Goal: Task Accomplishment & Management: Complete application form

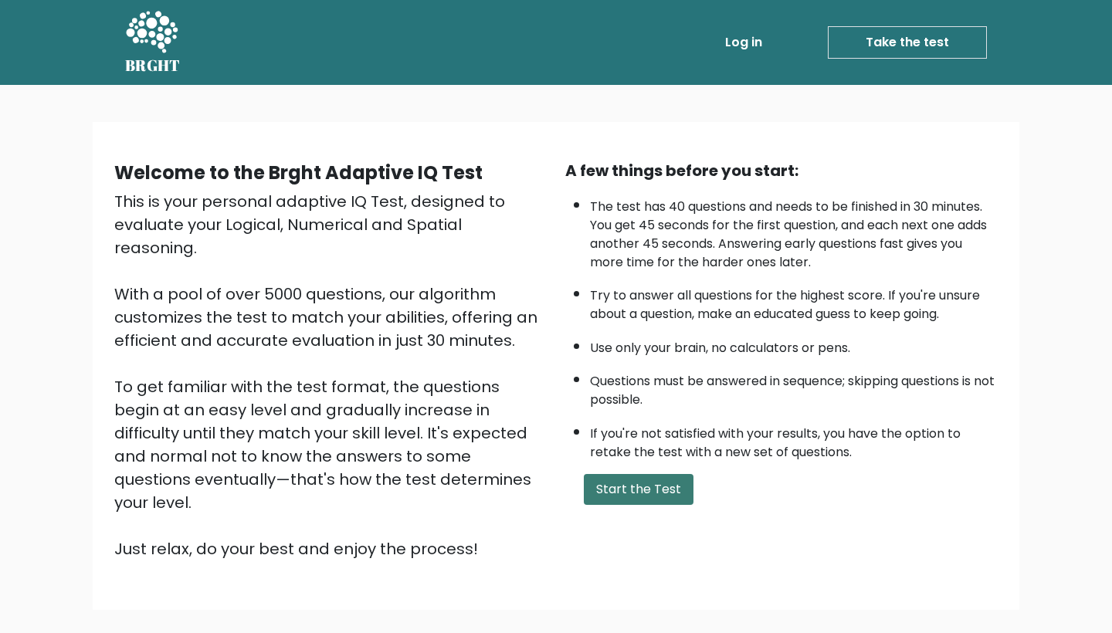
click at [635, 474] on button "Start the Test" at bounding box center [639, 489] width 110 height 31
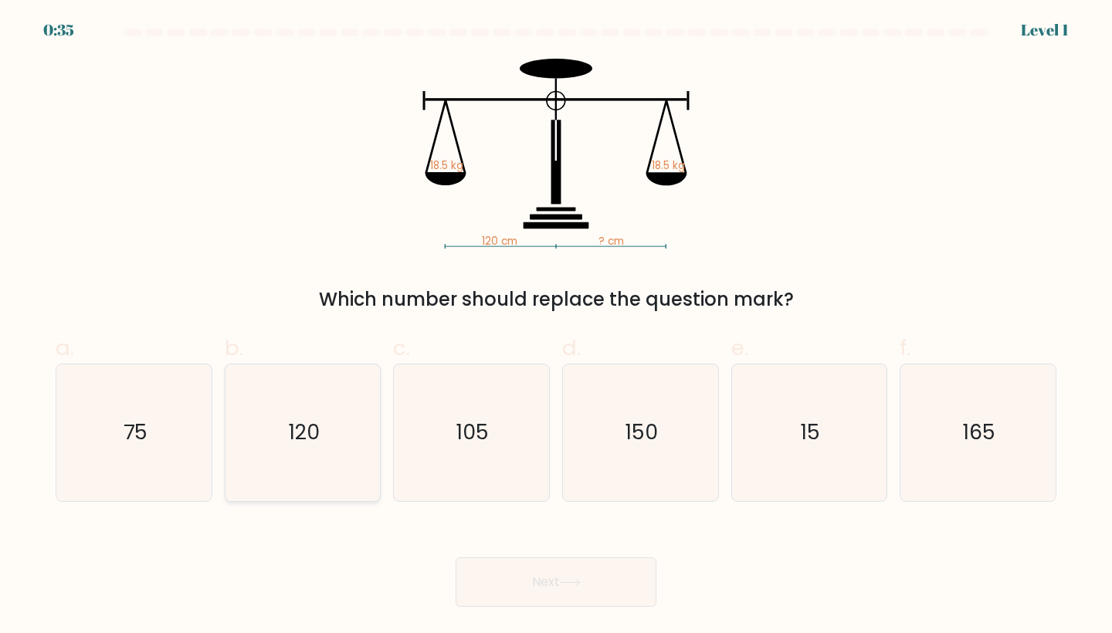
click at [301, 407] on icon "120" at bounding box center [303, 432] width 137 height 137
click at [556, 327] on input "b. 120" at bounding box center [556, 322] width 1 height 10
radio input "true"
click at [524, 577] on button "Next" at bounding box center [555, 581] width 201 height 49
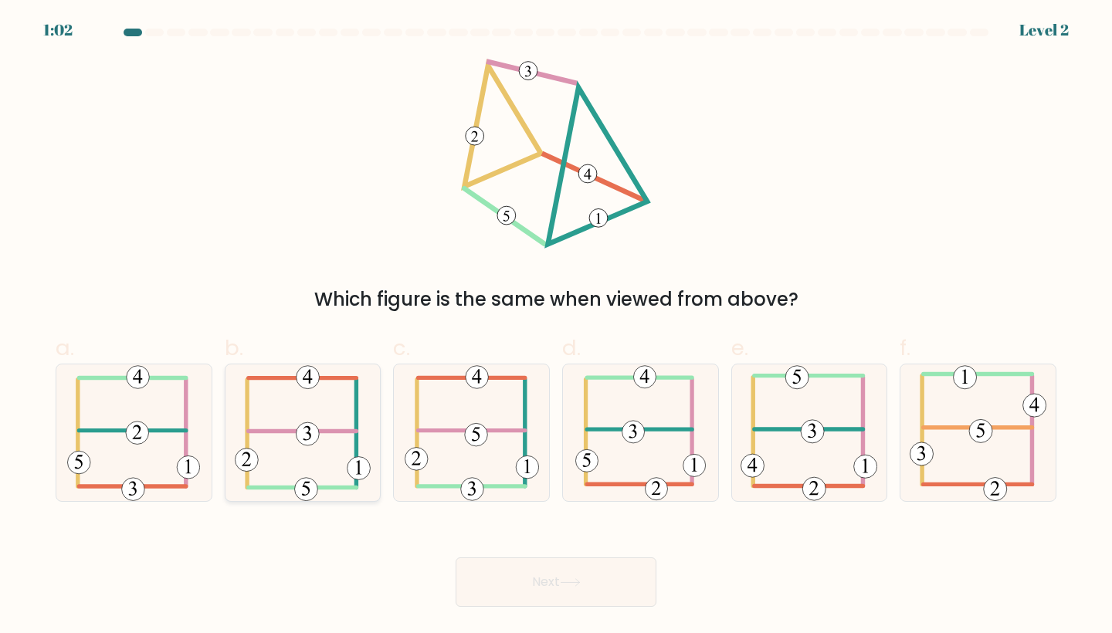
click at [321, 420] on icon at bounding box center [302, 432] width 135 height 137
click at [556, 327] on input "b." at bounding box center [556, 322] width 1 height 10
radio input "true"
click at [555, 586] on button "Next" at bounding box center [555, 581] width 201 height 49
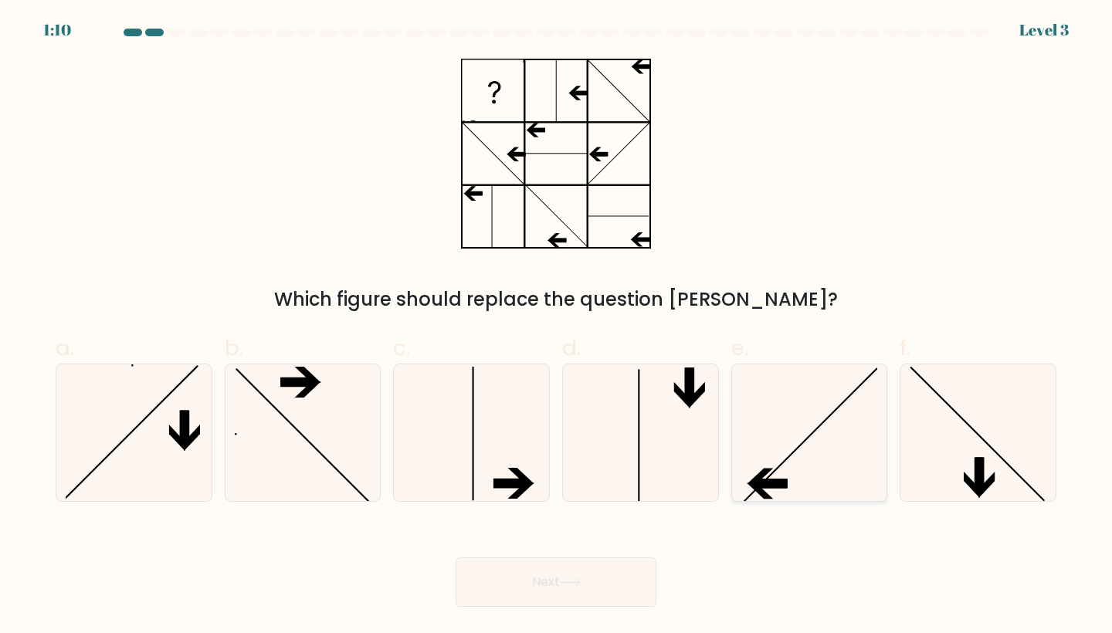
click at [786, 434] on icon at bounding box center [809, 432] width 137 height 137
click at [557, 327] on input "e." at bounding box center [556, 322] width 1 height 10
radio input "true"
click at [557, 579] on button "Next" at bounding box center [555, 581] width 201 height 49
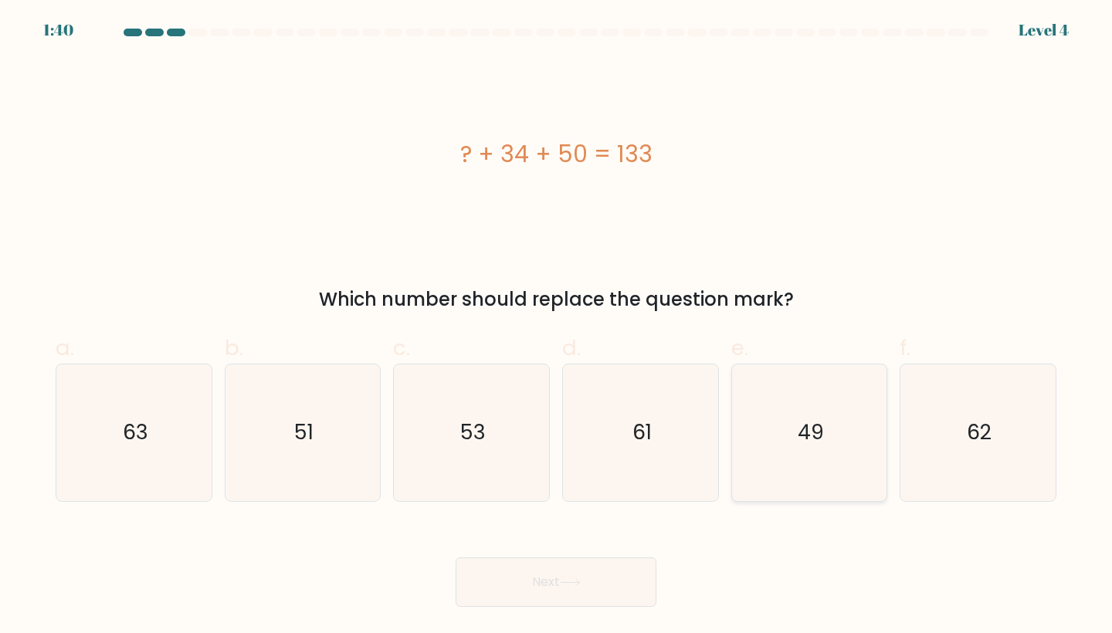
click at [829, 446] on icon "49" at bounding box center [809, 432] width 137 height 137
click at [557, 327] on input "e. 49" at bounding box center [556, 322] width 1 height 10
radio input "true"
click at [599, 591] on button "Next" at bounding box center [555, 581] width 201 height 49
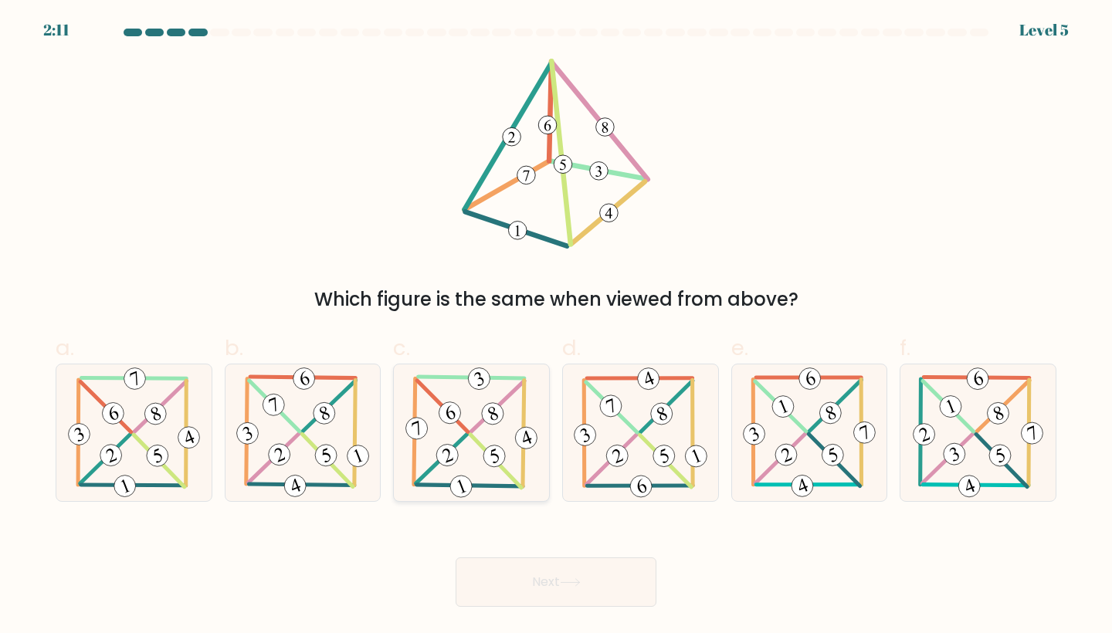
click at [487, 435] on icon at bounding box center [471, 432] width 138 height 137
click at [556, 327] on input "c." at bounding box center [556, 322] width 1 height 10
radio input "true"
click at [581, 593] on button "Next" at bounding box center [555, 581] width 201 height 49
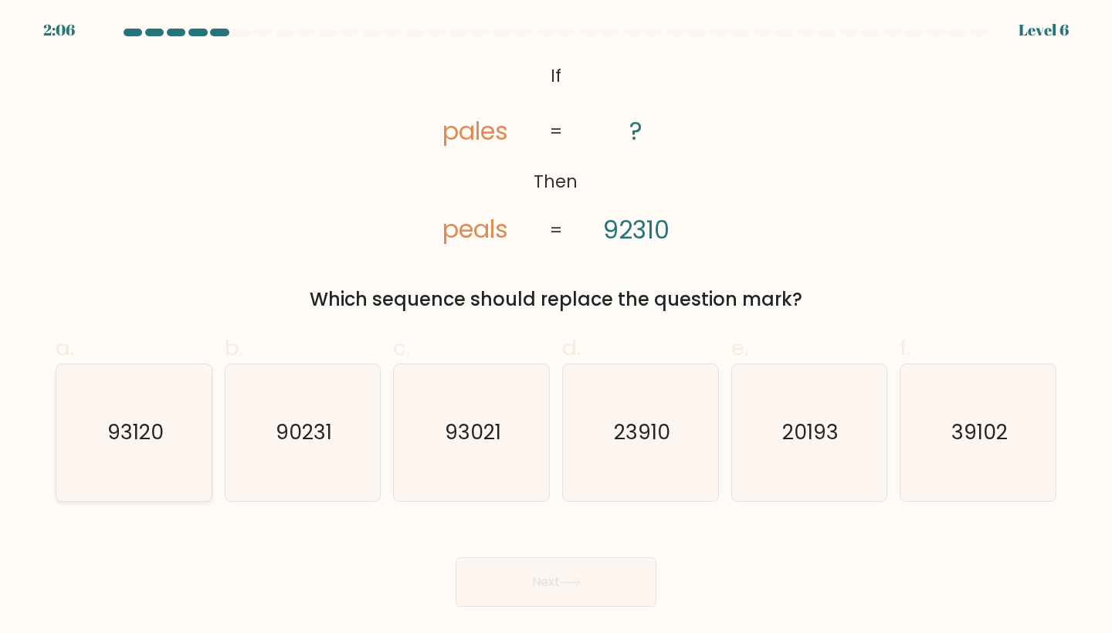
click at [163, 444] on text "93120" at bounding box center [135, 432] width 56 height 29
click at [556, 327] on input "a. 93120" at bounding box center [556, 322] width 1 height 10
radio input "true"
click at [550, 591] on button "Next" at bounding box center [555, 581] width 201 height 49
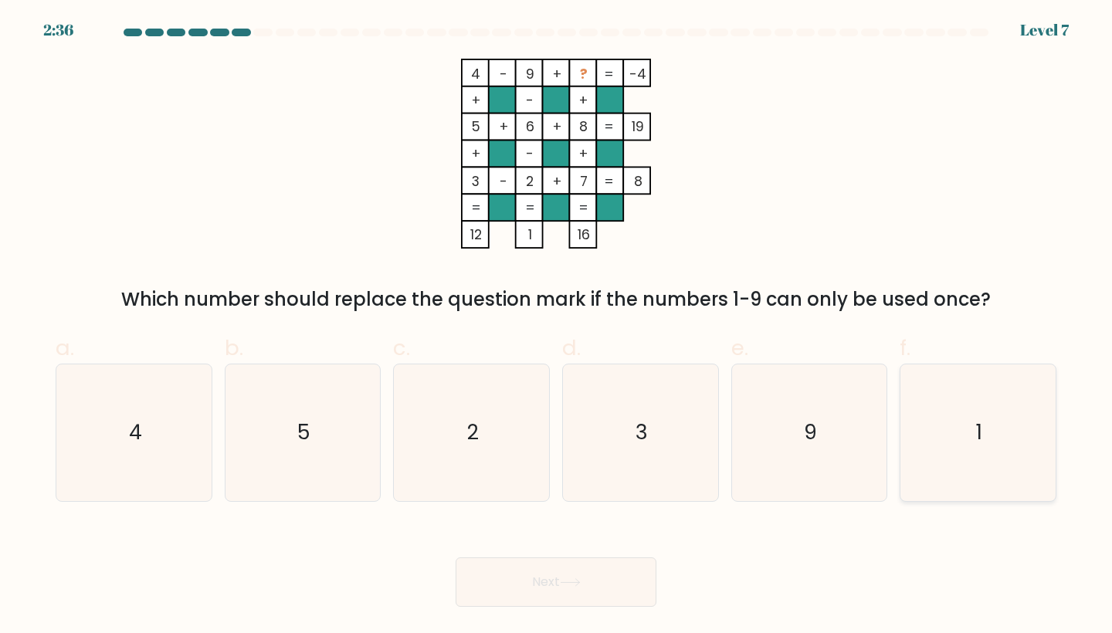
click at [950, 392] on icon "1" at bounding box center [977, 432] width 137 height 137
click at [557, 327] on input "f. 1" at bounding box center [556, 322] width 1 height 10
radio input "true"
click at [579, 601] on button "Next" at bounding box center [555, 581] width 201 height 49
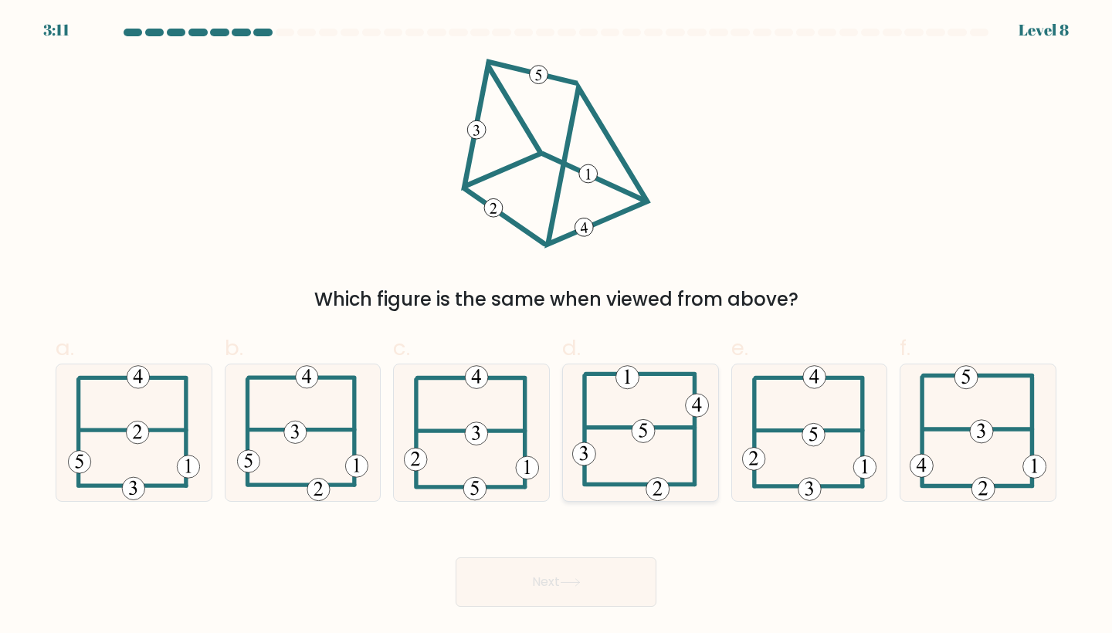
click at [641, 442] on 714 at bounding box center [642, 430] width 23 height 23
click at [557, 327] on input "d." at bounding box center [556, 322] width 1 height 10
radio input "true"
click at [604, 577] on button "Next" at bounding box center [555, 581] width 201 height 49
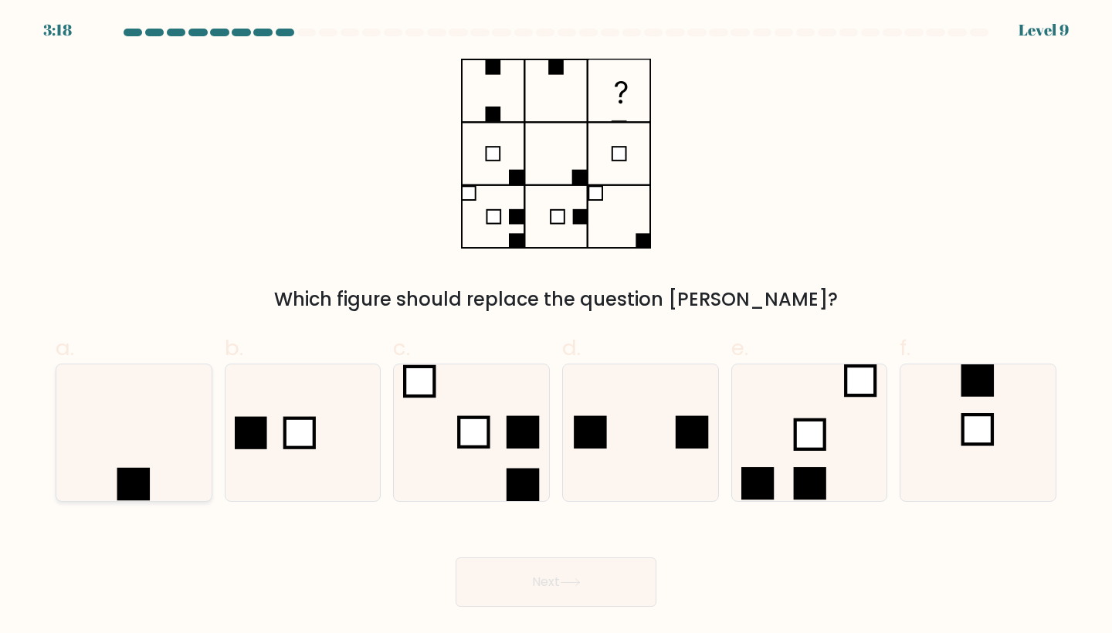
click at [131, 458] on icon at bounding box center [134, 432] width 137 height 137
click at [556, 327] on input "a." at bounding box center [556, 322] width 1 height 10
radio input "true"
click at [549, 598] on button "Next" at bounding box center [555, 581] width 201 height 49
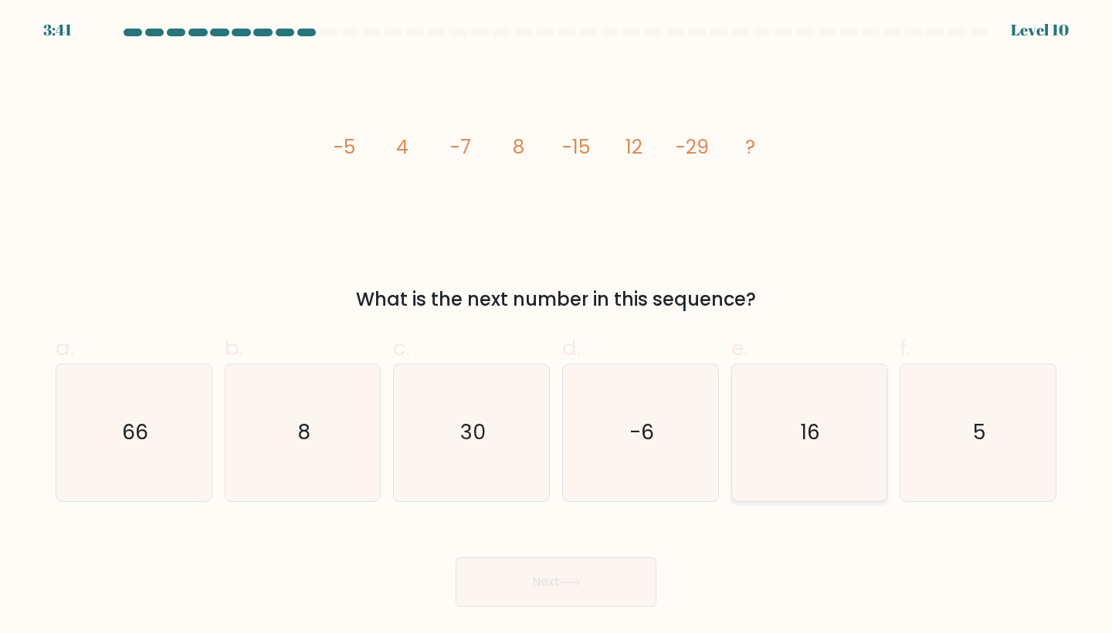
click at [801, 445] on text "16" at bounding box center [810, 432] width 19 height 29
click at [557, 327] on input "e. 16" at bounding box center [556, 322] width 1 height 10
radio input "true"
click at [577, 580] on icon at bounding box center [570, 582] width 21 height 8
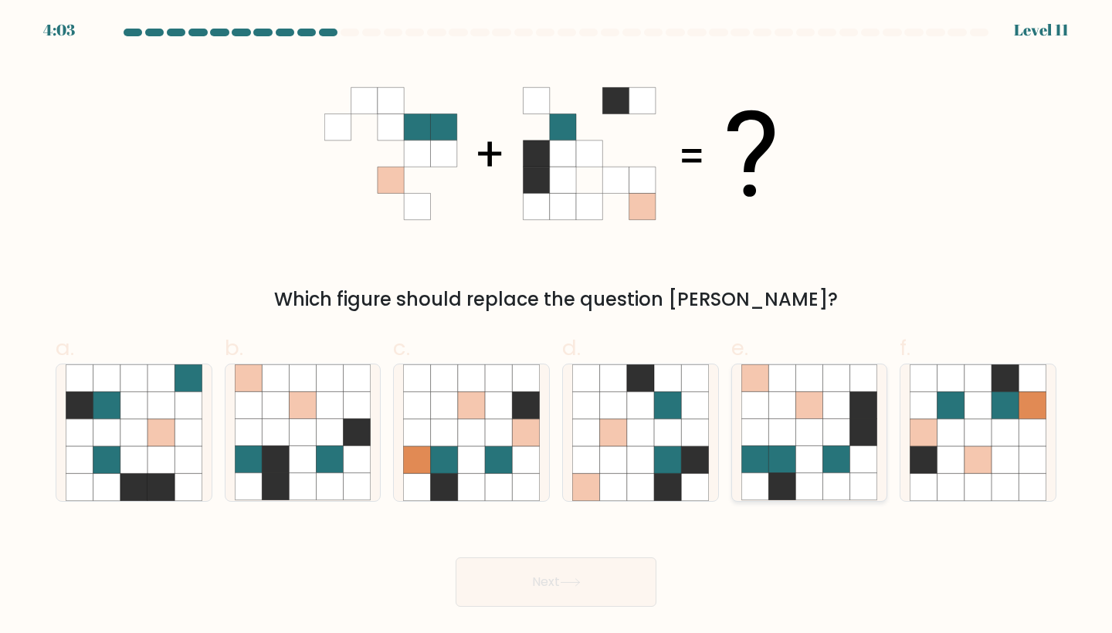
click at [790, 465] on icon at bounding box center [781, 459] width 27 height 27
click at [557, 327] on input "e." at bounding box center [556, 322] width 1 height 10
radio input "true"
click at [581, 587] on icon at bounding box center [570, 582] width 21 height 8
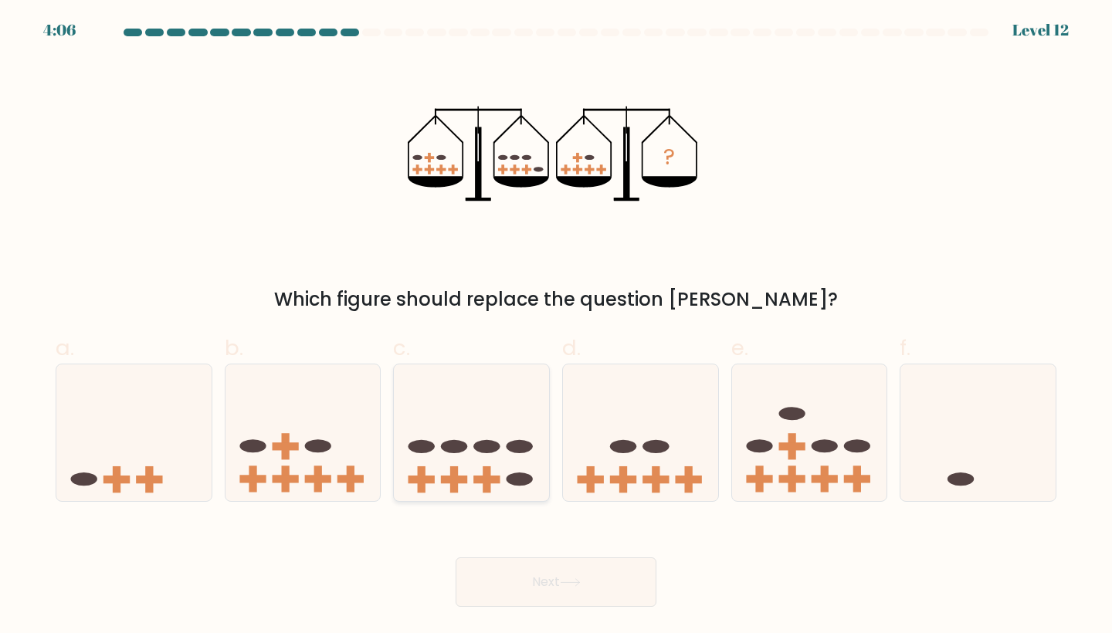
click at [498, 479] on rect at bounding box center [486, 480] width 26 height 8
click at [556, 327] on input "c." at bounding box center [556, 322] width 1 height 10
radio input "true"
click at [552, 577] on button "Next" at bounding box center [555, 581] width 201 height 49
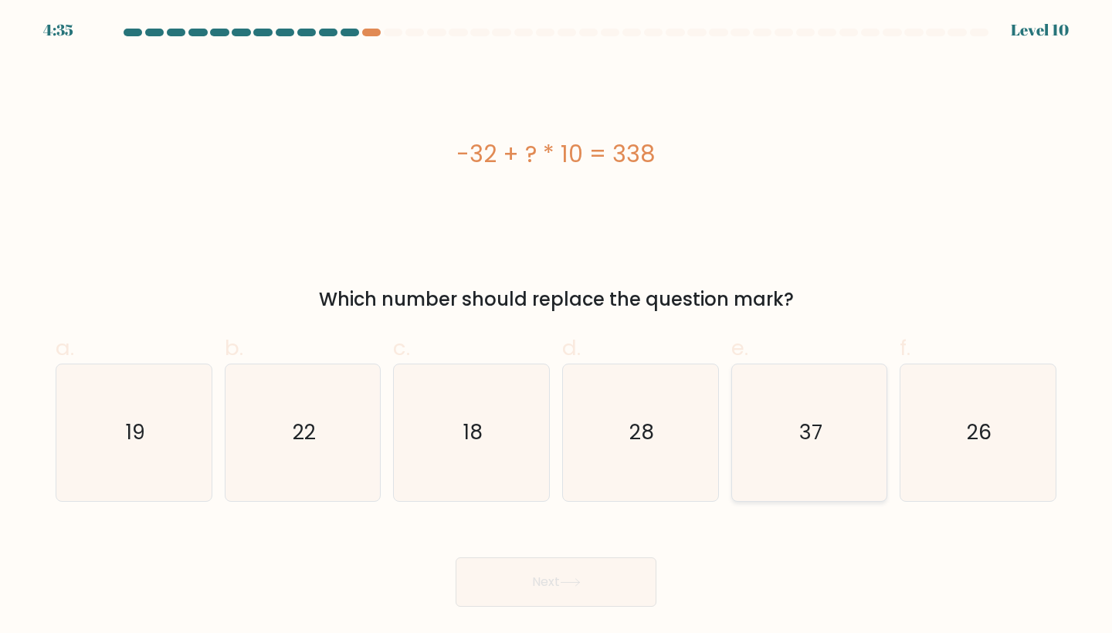
click at [813, 469] on icon "37" at bounding box center [809, 432] width 137 height 137
click at [557, 327] on input "e. 37" at bounding box center [556, 322] width 1 height 10
radio input "true"
click at [589, 577] on button "Next" at bounding box center [555, 581] width 201 height 49
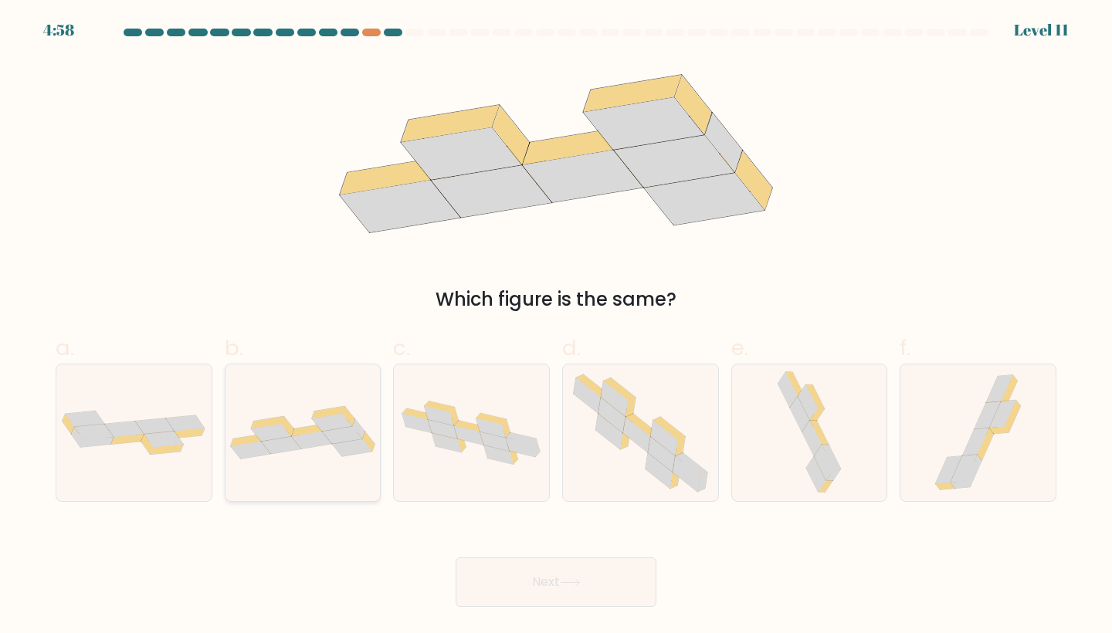
click at [298, 439] on icon at bounding box center [312, 441] width 40 height 18
click at [556, 327] on input "b." at bounding box center [556, 322] width 1 height 10
radio input "true"
click at [489, 587] on button "Next" at bounding box center [555, 581] width 201 height 49
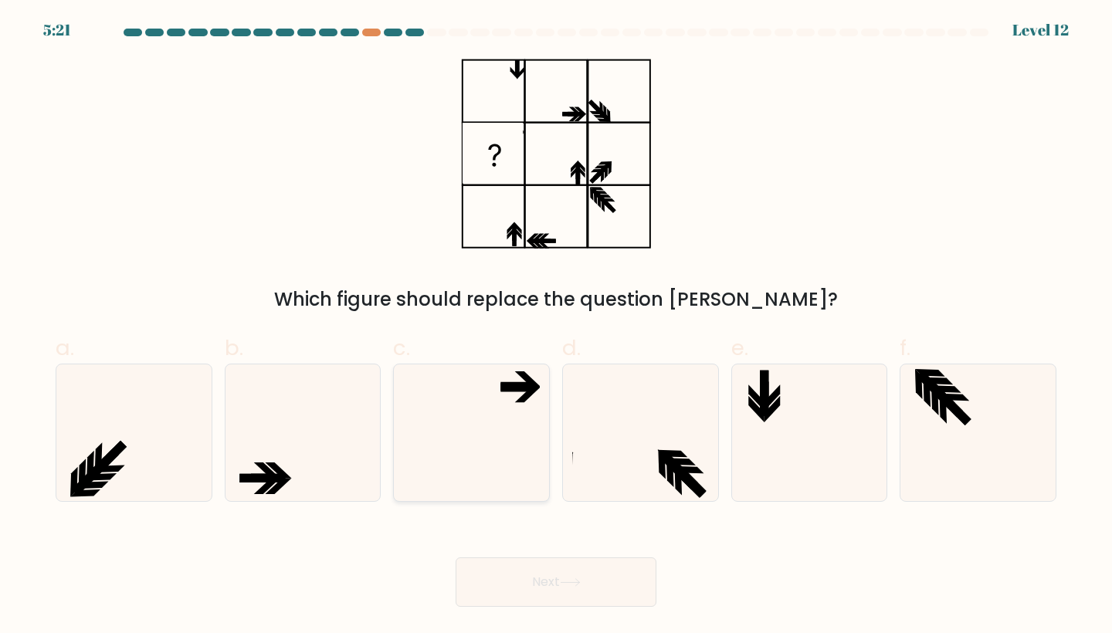
click at [491, 430] on icon at bounding box center [471, 432] width 137 height 137
click at [556, 327] on input "c." at bounding box center [556, 322] width 1 height 10
radio input "true"
click at [530, 581] on button "Next" at bounding box center [555, 581] width 201 height 49
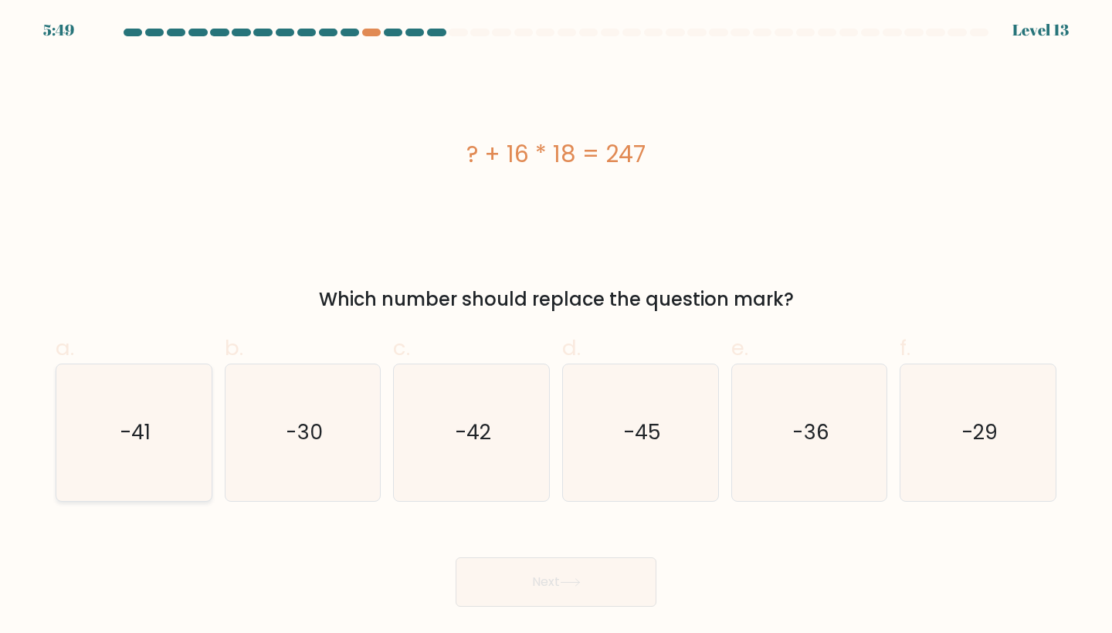
click at [151, 425] on icon "-41" at bounding box center [134, 432] width 137 height 137
click at [556, 327] on input "a. -41" at bounding box center [556, 322] width 1 height 10
radio input "true"
click at [589, 588] on button "Next" at bounding box center [555, 581] width 201 height 49
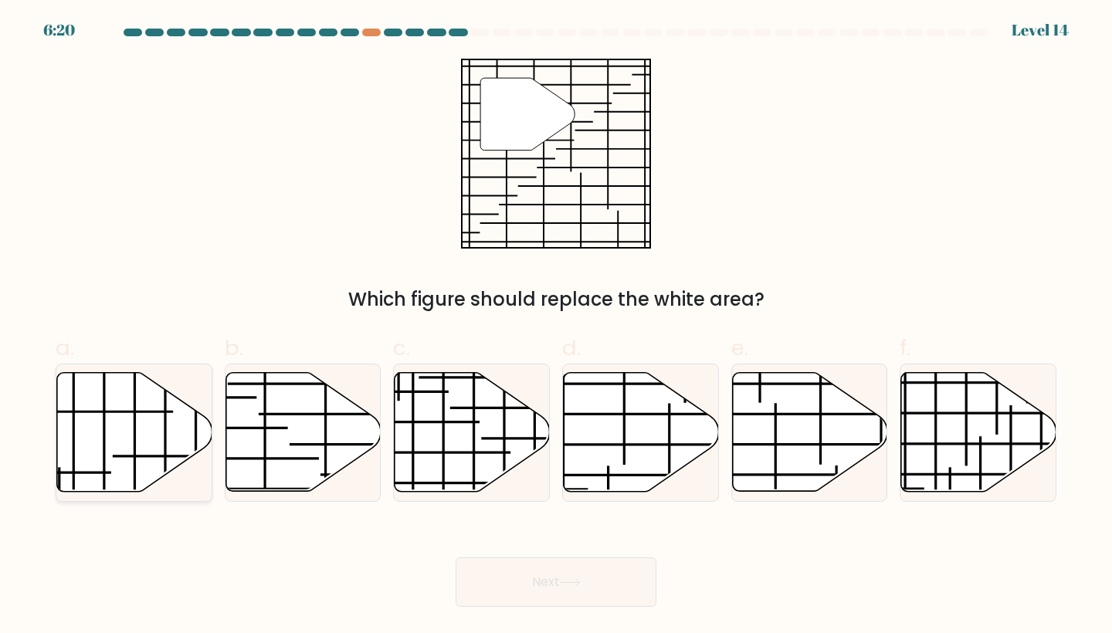
click at [127, 410] on icon at bounding box center [134, 432] width 155 height 119
click at [556, 327] on input "a." at bounding box center [556, 322] width 1 height 10
radio input "true"
click at [841, 415] on line at bounding box center [824, 415] width 248 height 0
click at [557, 327] on input "e." at bounding box center [556, 322] width 1 height 10
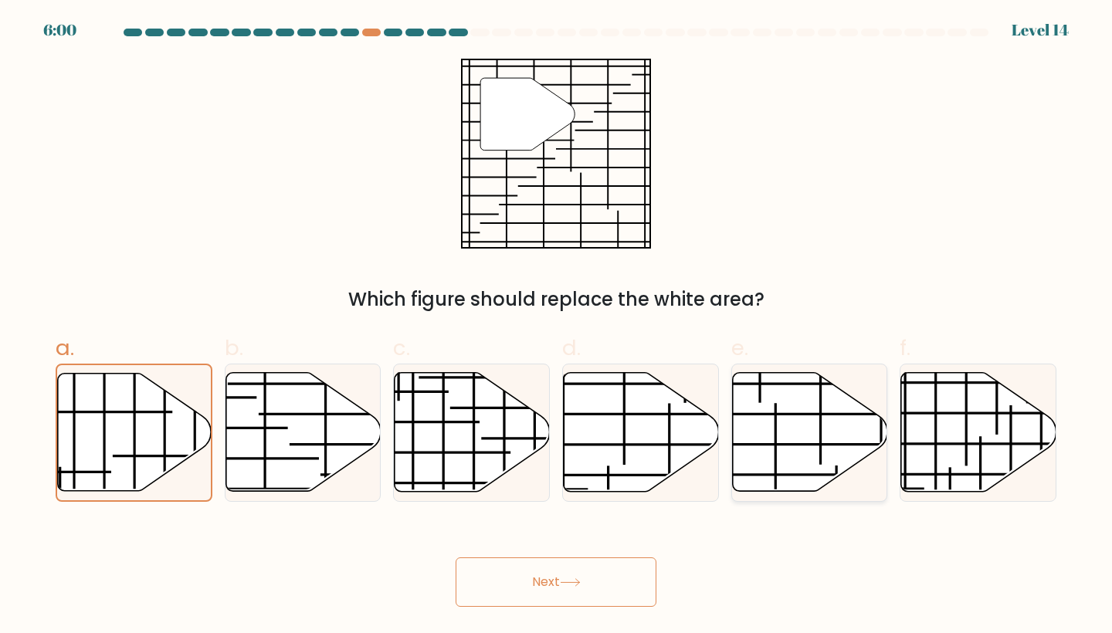
radio input "true"
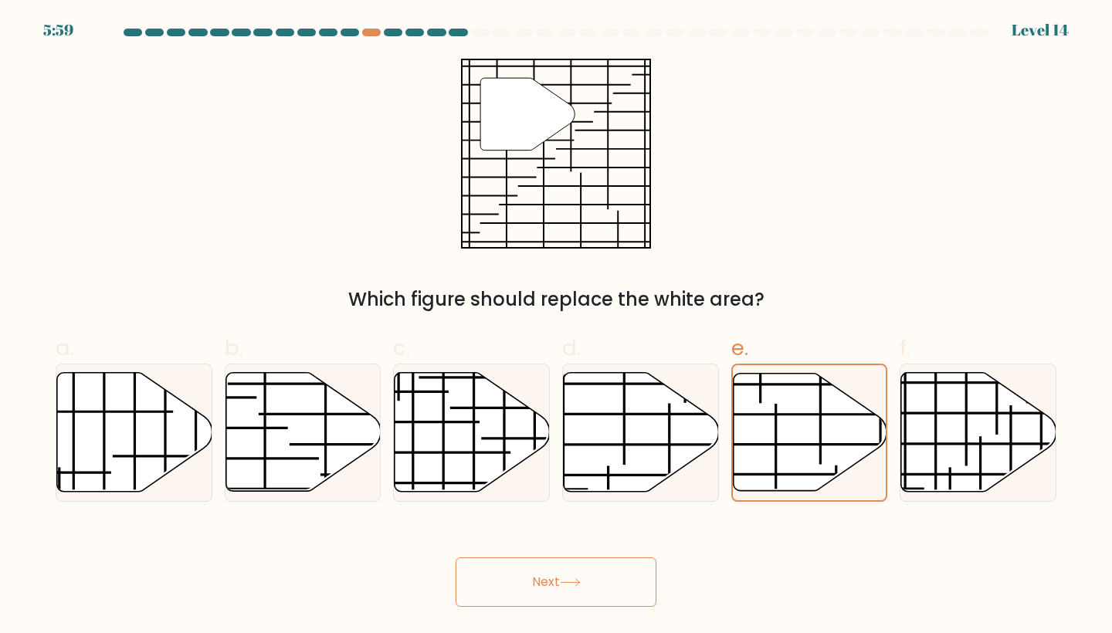
click at [582, 587] on button "Next" at bounding box center [555, 581] width 201 height 49
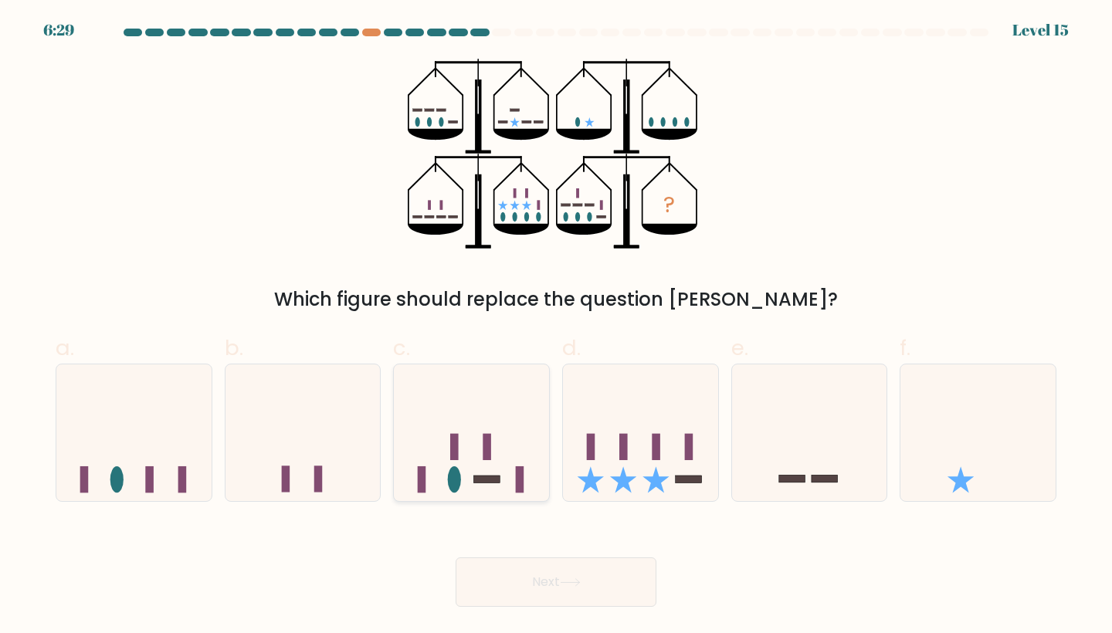
click at [480, 444] on icon at bounding box center [471, 432] width 155 height 128
click at [556, 327] on input "c." at bounding box center [556, 322] width 1 height 10
radio input "true"
click at [622, 468] on icon at bounding box center [640, 432] width 155 height 128
click at [557, 327] on input "d." at bounding box center [556, 322] width 1 height 10
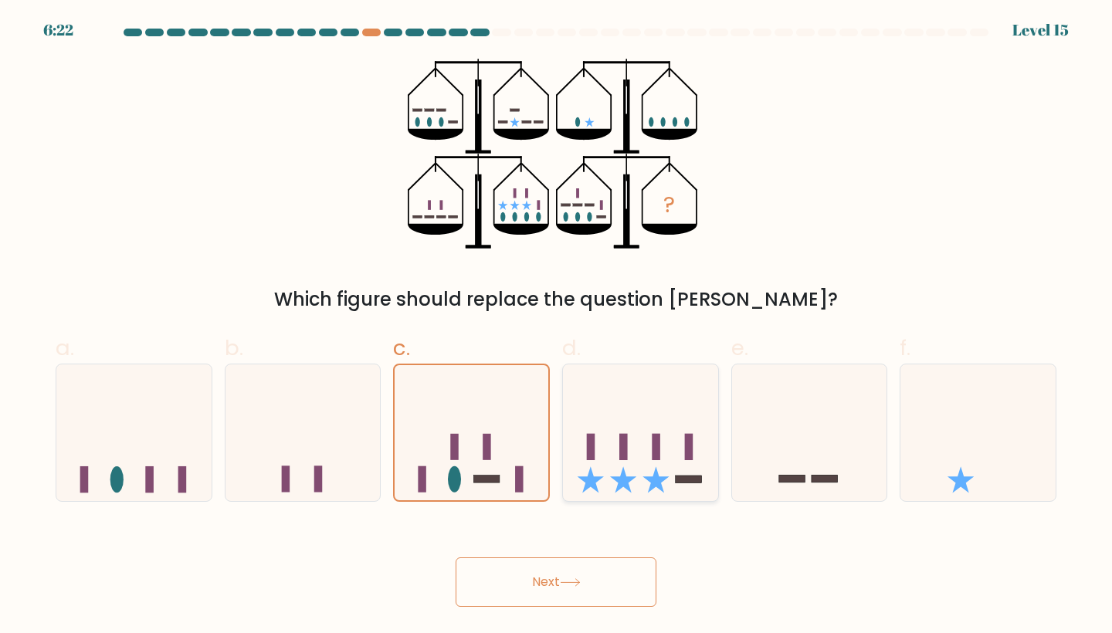
radio input "true"
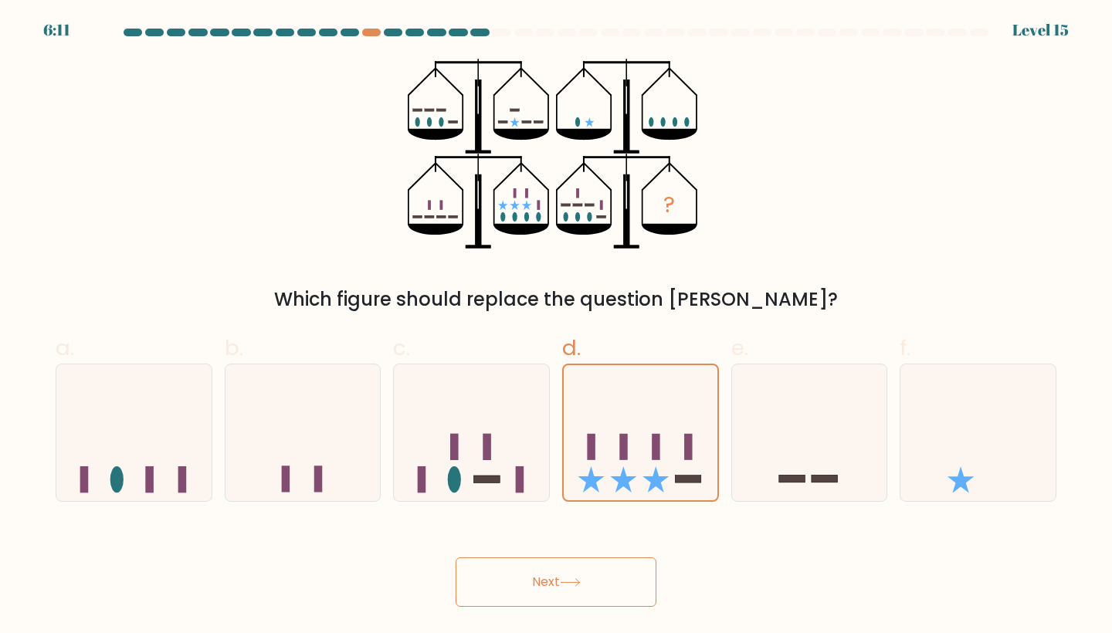
click at [581, 584] on icon at bounding box center [570, 582] width 21 height 8
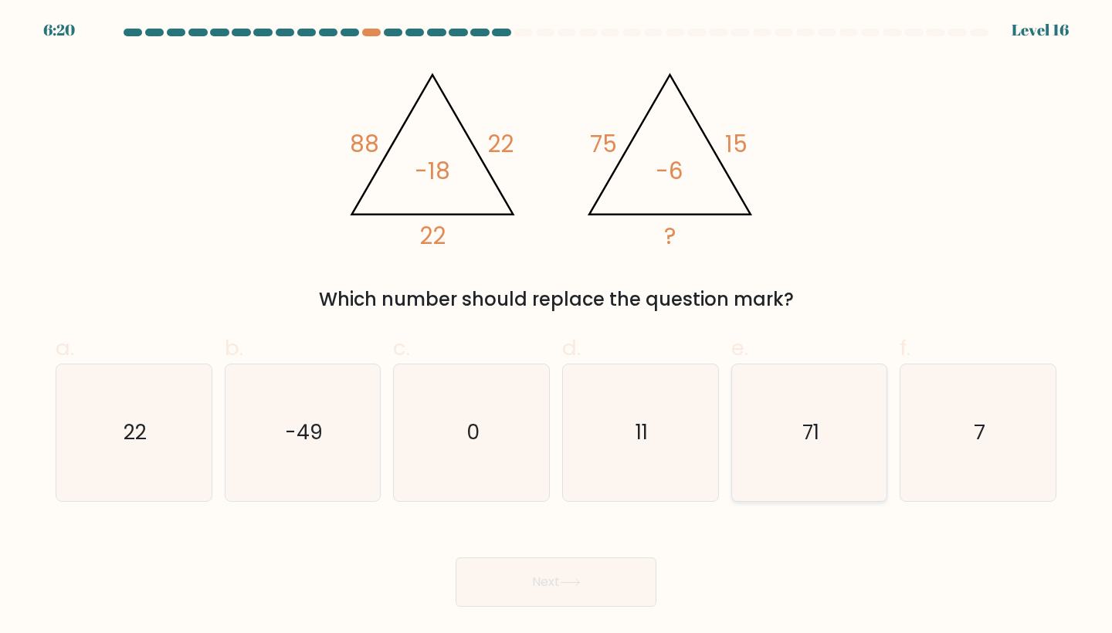
click at [754, 462] on icon "71" at bounding box center [809, 432] width 137 height 137
click at [557, 327] on input "e. 71" at bounding box center [556, 322] width 1 height 10
radio input "true"
click at [773, 449] on icon "71" at bounding box center [809, 432] width 135 height 135
click at [557, 327] on input "e. 71" at bounding box center [556, 322] width 1 height 10
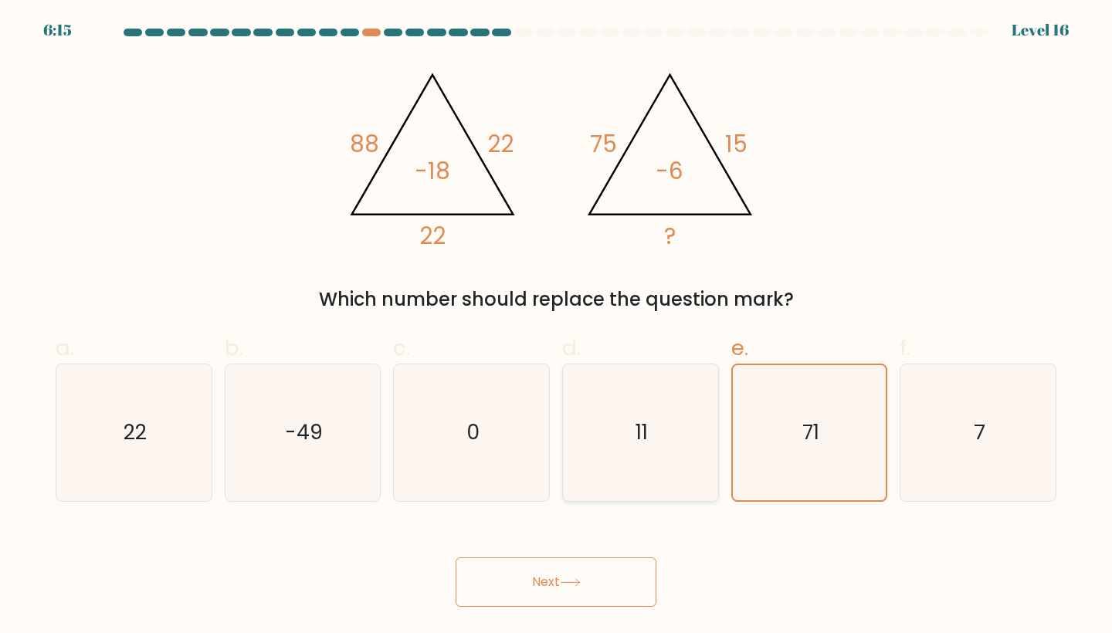
click at [652, 449] on icon "11" at bounding box center [640, 432] width 137 height 137
click at [557, 327] on input "d. 11" at bounding box center [556, 322] width 1 height 10
radio input "true"
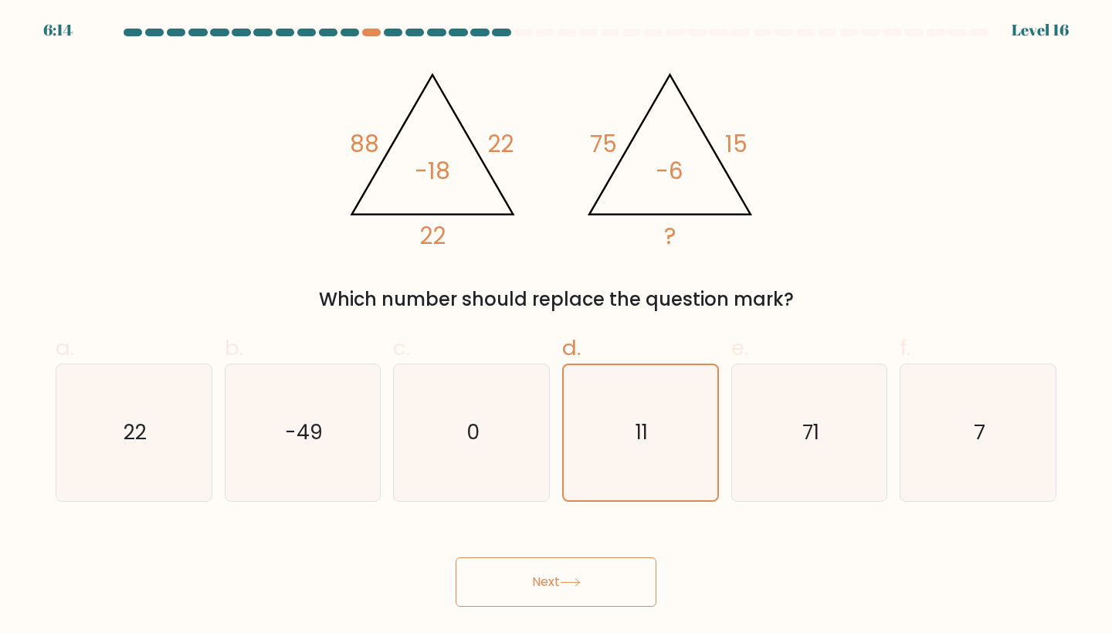
click at [597, 583] on button "Next" at bounding box center [555, 581] width 201 height 49
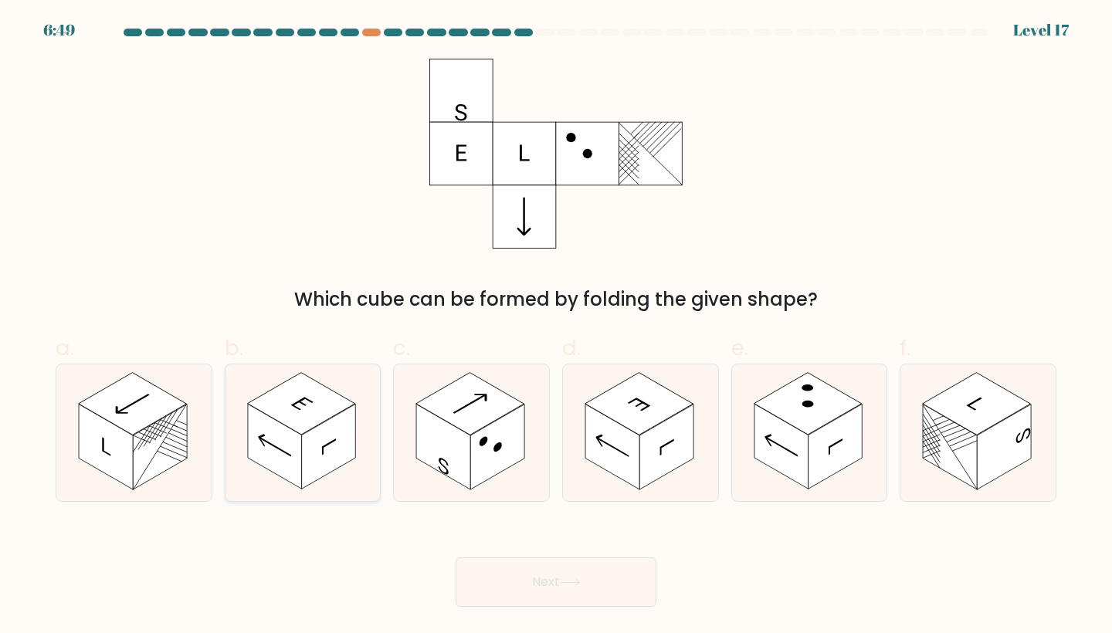
click at [294, 452] on rect at bounding box center [275, 447] width 54 height 85
click at [556, 327] on input "b." at bounding box center [556, 322] width 1 height 10
radio input "true"
click at [574, 591] on button "Next" at bounding box center [555, 581] width 201 height 49
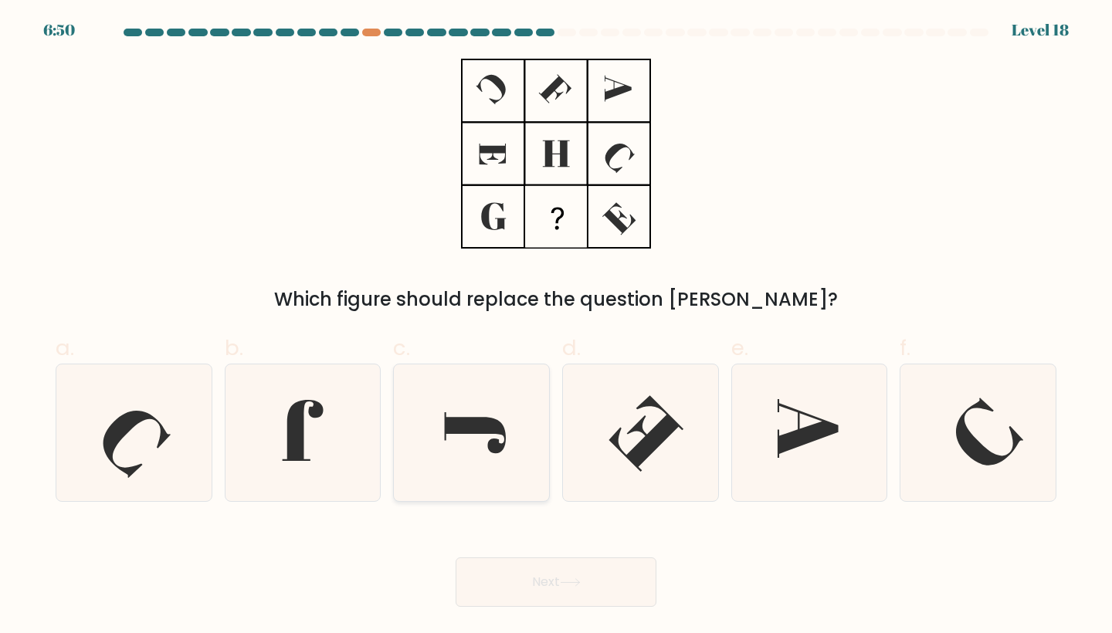
click at [501, 428] on icon at bounding box center [475, 432] width 61 height 41
click at [556, 327] on input "c." at bounding box center [556, 322] width 1 height 10
radio input "true"
click at [543, 574] on button "Next" at bounding box center [555, 581] width 201 height 49
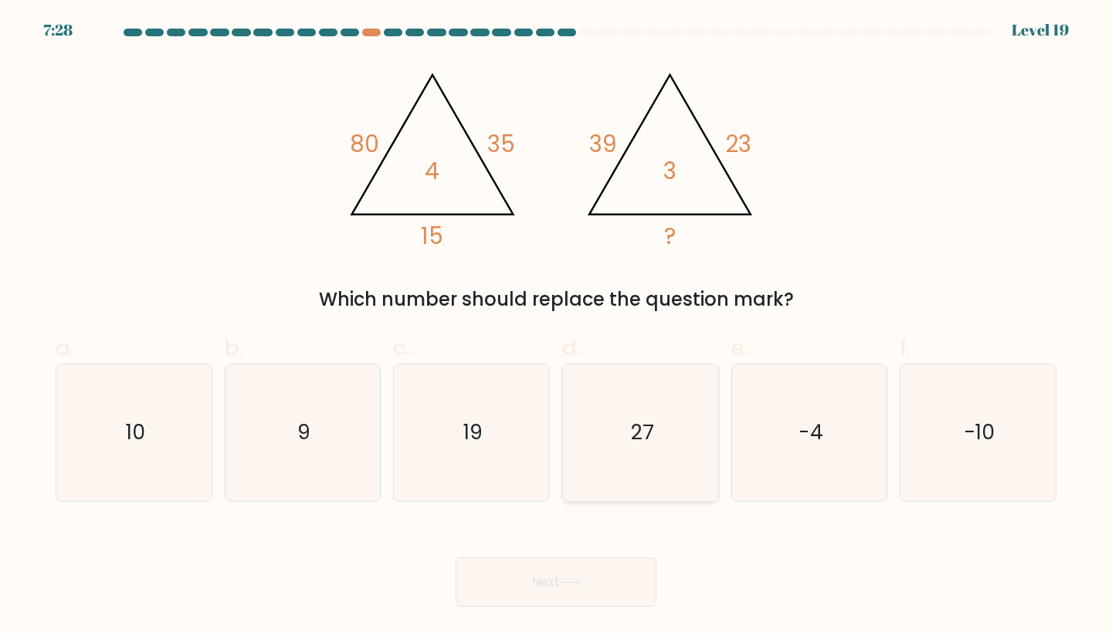
click at [586, 478] on icon "27" at bounding box center [640, 432] width 137 height 137
click at [557, 327] on input "d. 27" at bounding box center [556, 322] width 1 height 10
radio input "true"
click at [562, 614] on body "7:27 Level 19" at bounding box center [556, 316] width 1112 height 633
click at [562, 574] on button "Next" at bounding box center [555, 581] width 201 height 49
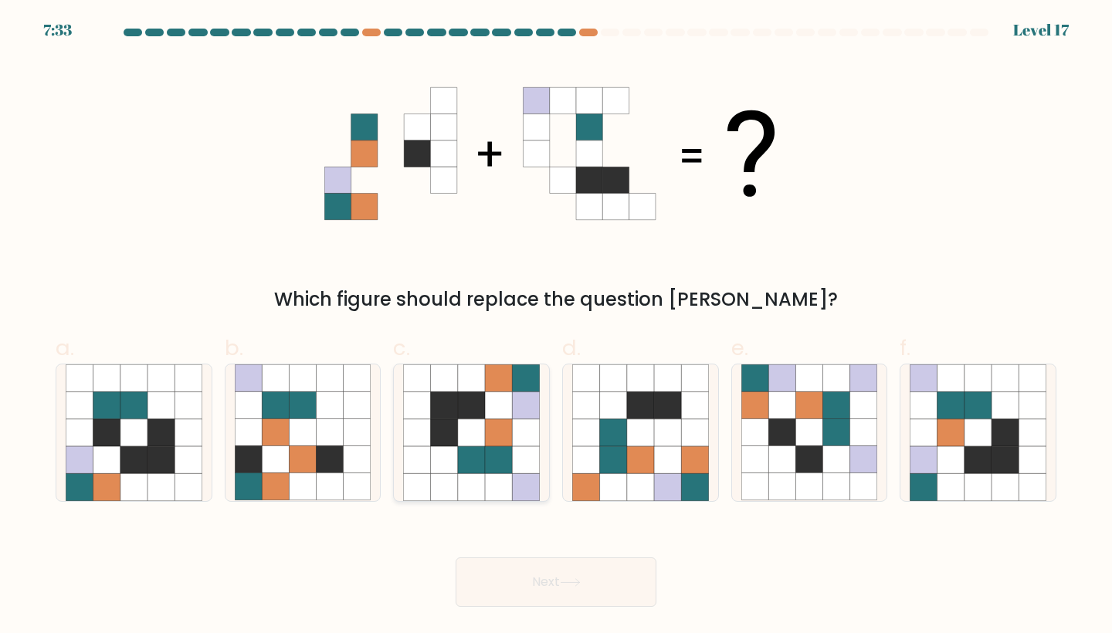
click at [476, 470] on icon at bounding box center [471, 459] width 27 height 27
click at [556, 327] on input "c." at bounding box center [556, 322] width 1 height 10
radio input "true"
click at [591, 632] on body "7:32 Level 17" at bounding box center [556, 316] width 1112 height 633
click at [579, 585] on icon at bounding box center [569, 582] width 19 height 7
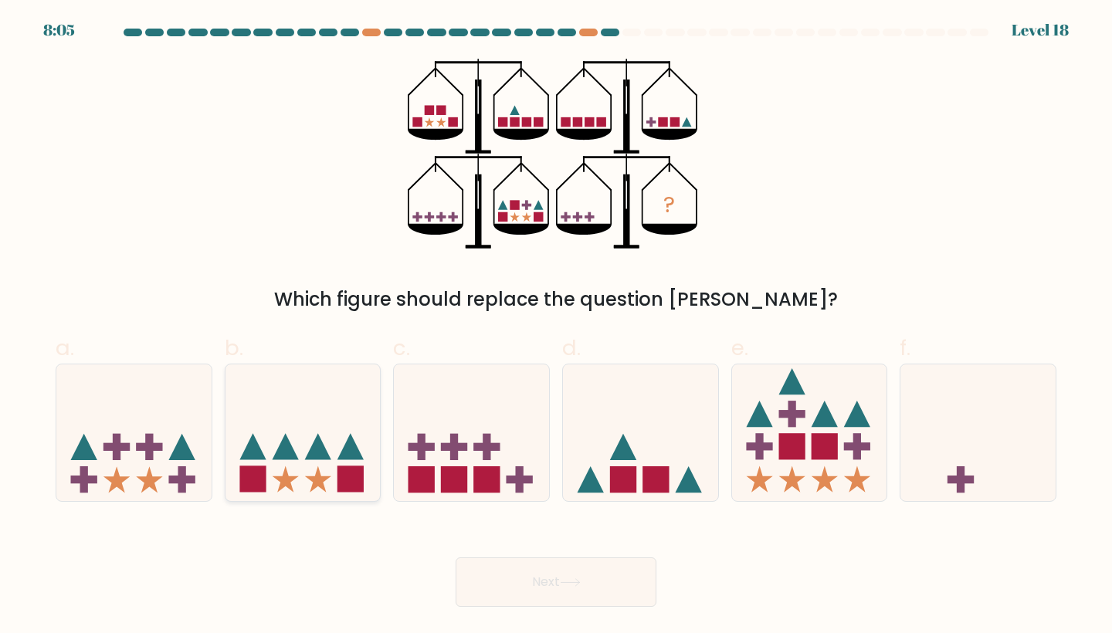
click at [344, 454] on icon at bounding box center [350, 447] width 26 height 26
click at [556, 327] on input "b." at bounding box center [556, 322] width 1 height 10
radio input "true"
click at [523, 570] on button "Next" at bounding box center [555, 581] width 201 height 49
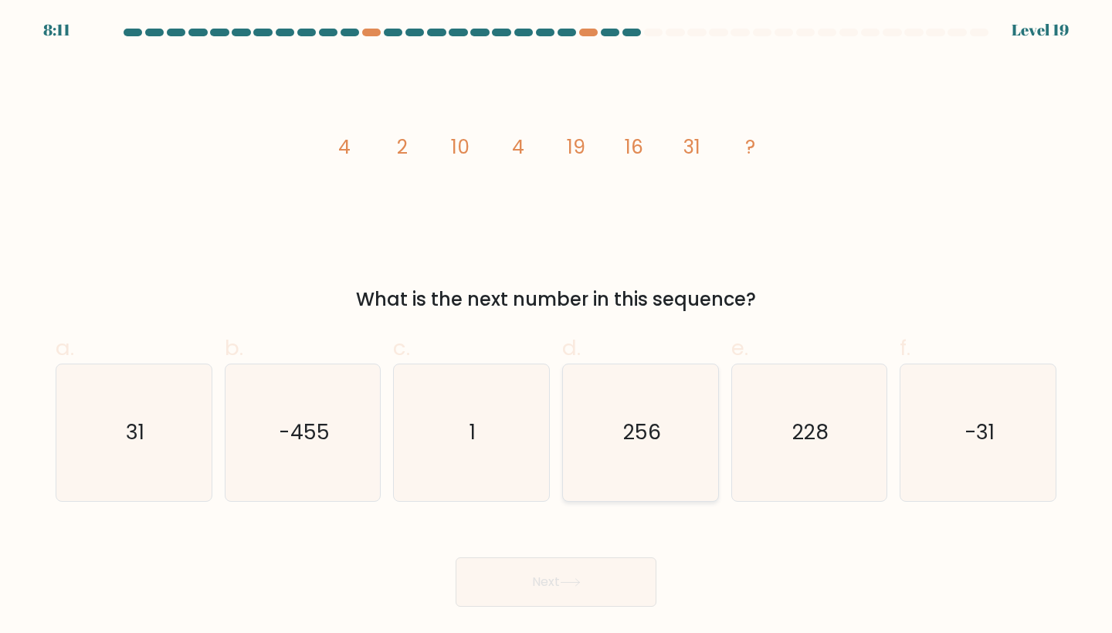
click at [621, 414] on icon "256" at bounding box center [640, 432] width 137 height 137
click at [557, 327] on input "d. 256" at bounding box center [556, 322] width 1 height 10
radio input "true"
click at [582, 565] on button "Next" at bounding box center [555, 581] width 201 height 49
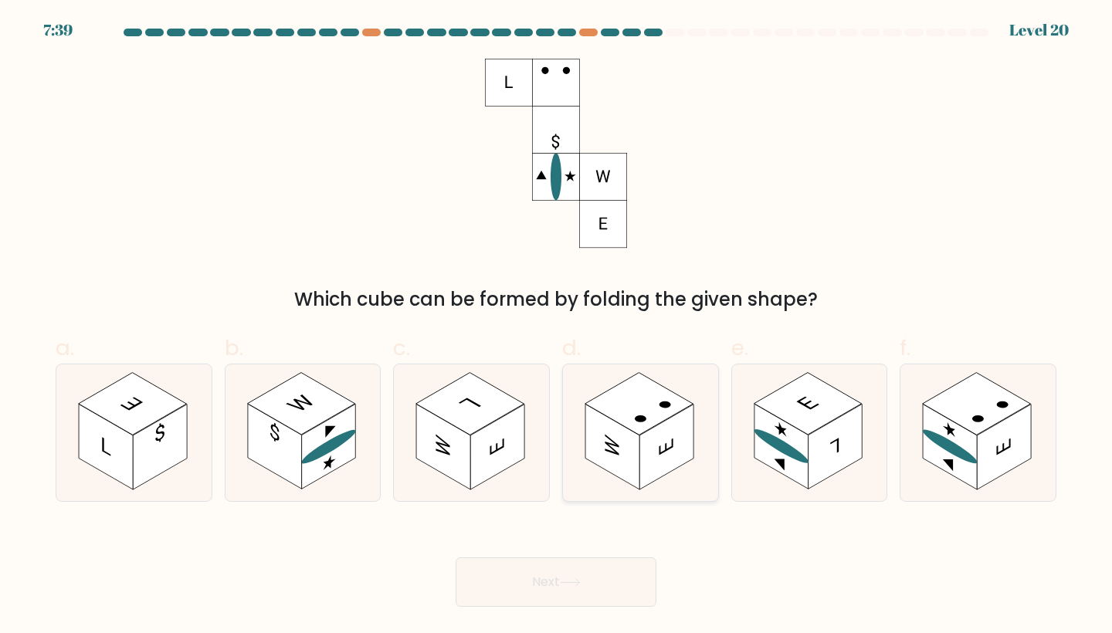
click at [614, 451] on icon at bounding box center [611, 447] width 14 height 25
click at [557, 327] on input "d." at bounding box center [556, 322] width 1 height 10
radio input "true"
click at [601, 563] on button "Next" at bounding box center [555, 581] width 201 height 49
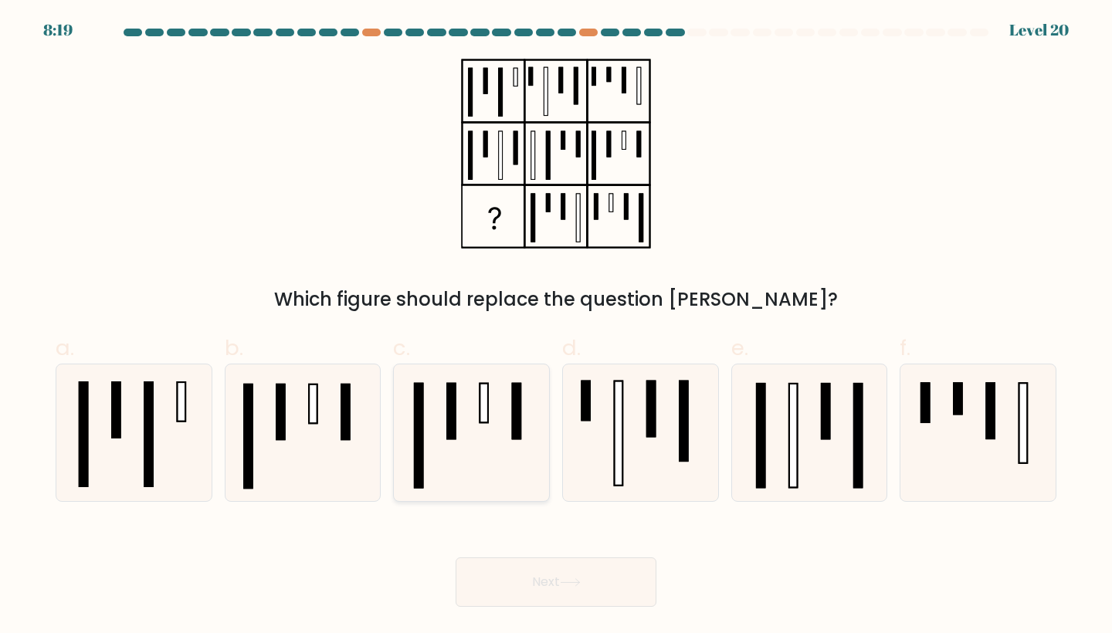
click at [534, 490] on icon at bounding box center [471, 432] width 137 height 137
click at [556, 327] on input "c." at bounding box center [556, 322] width 1 height 10
radio input "true"
click at [551, 583] on button "Next" at bounding box center [555, 581] width 201 height 49
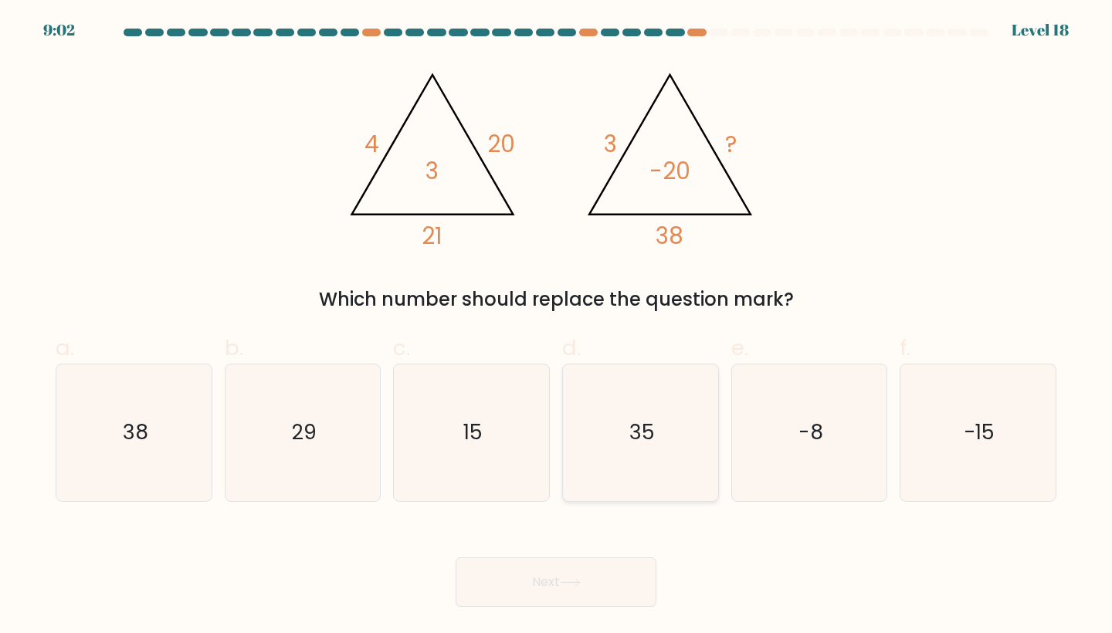
click at [610, 470] on icon "35" at bounding box center [640, 432] width 137 height 137
click at [557, 327] on input "d. 35" at bounding box center [556, 322] width 1 height 10
radio input "true"
click at [552, 586] on button "Next" at bounding box center [555, 581] width 201 height 49
